Goal: Find specific page/section: Find specific page/section

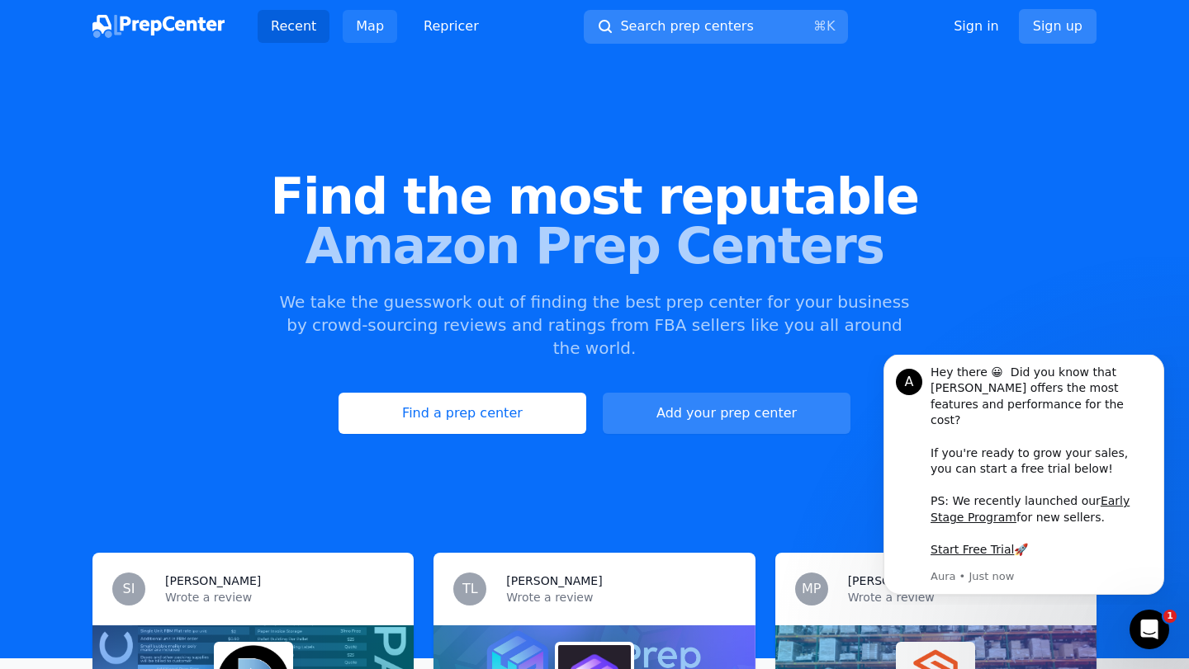
click at [368, 22] on link "Map" at bounding box center [370, 26] width 54 height 33
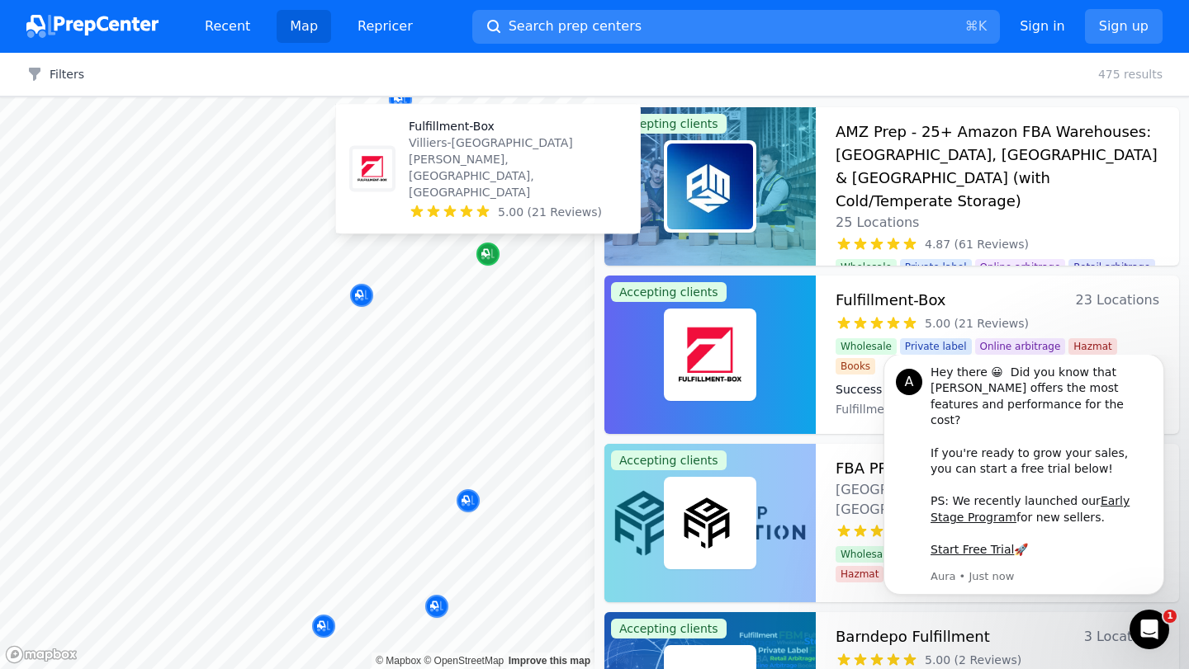
click at [485, 258] on icon "Map marker" at bounding box center [487, 254] width 13 height 17
click at [485, 253] on icon "Map marker" at bounding box center [487, 254] width 13 height 17
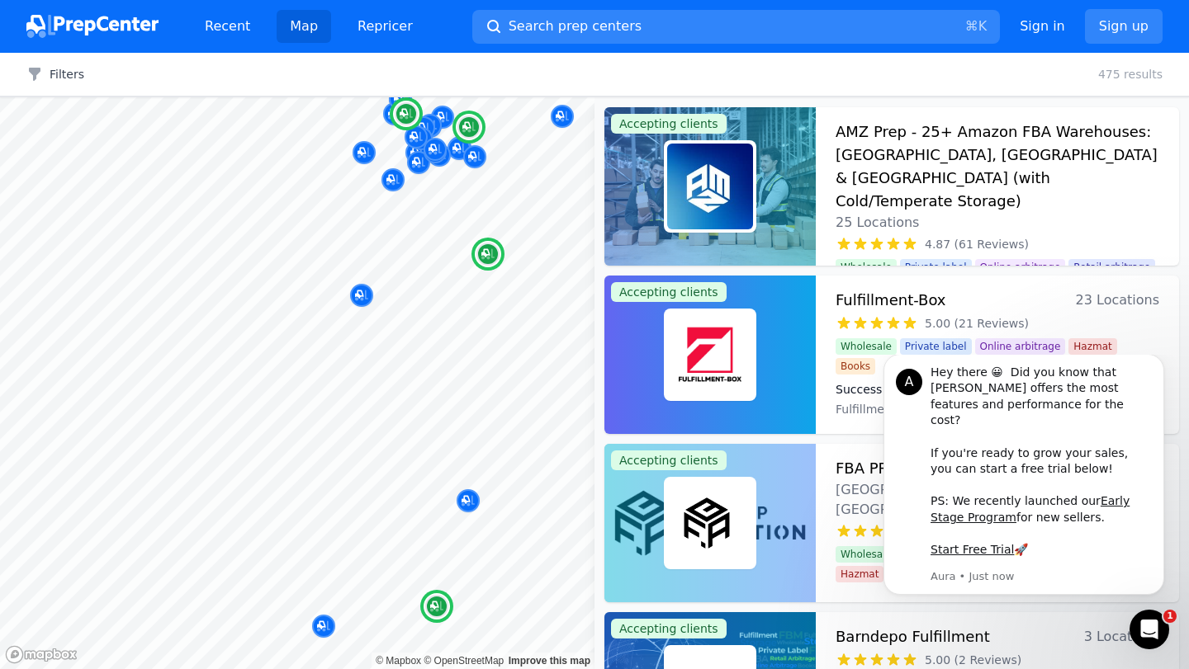
click at [871, 300] on h3 "Fulfillment-Box" at bounding box center [890, 300] width 111 height 23
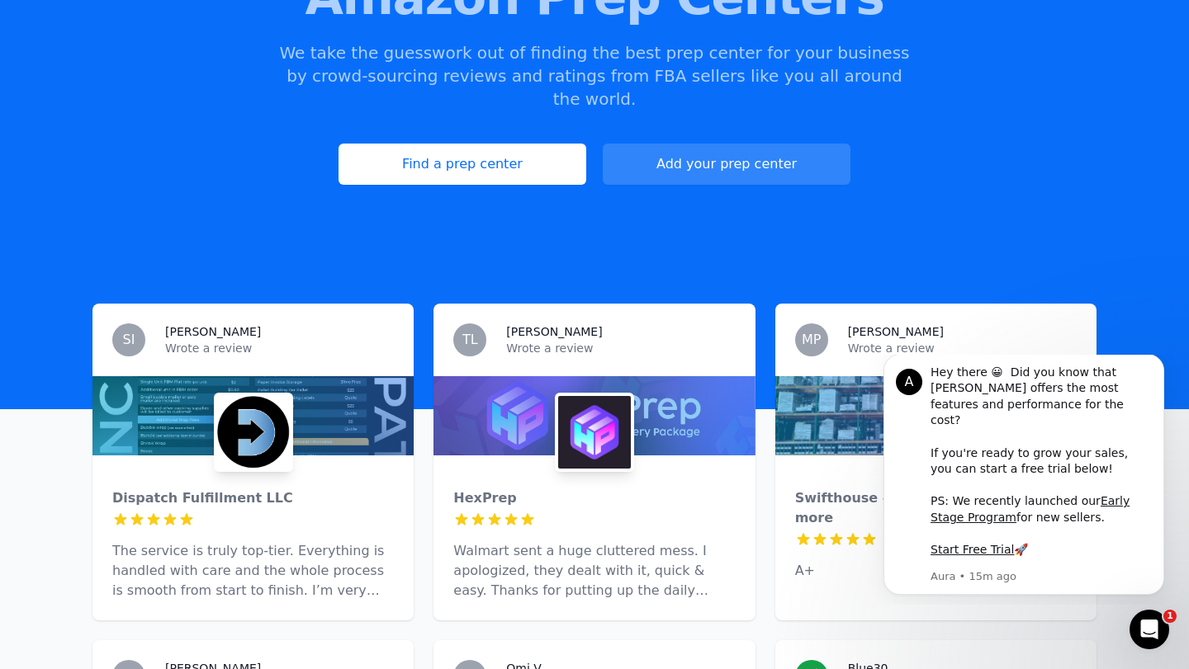
scroll to position [263, 0]
